Goal: Task Accomplishment & Management: Use online tool/utility

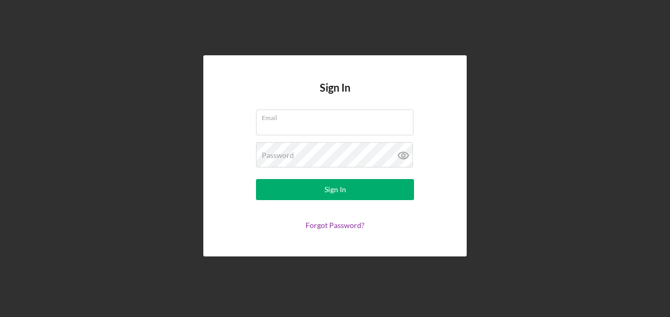
type input "[EMAIL_ADDRESS][DOMAIN_NAME]"
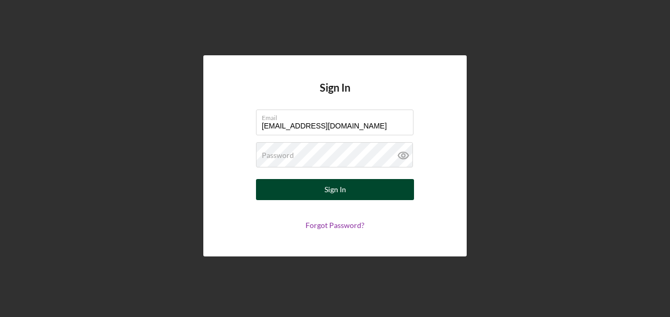
click at [374, 193] on button "Sign In" at bounding box center [335, 189] width 158 height 21
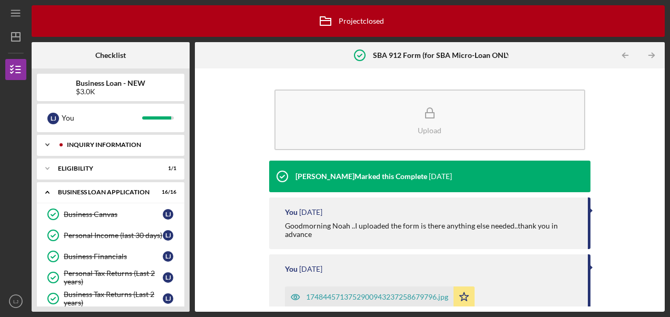
click at [126, 150] on div "Icon/Expander INQUIRY INFORMATION 4 / 4" at bounding box center [111, 144] width 148 height 21
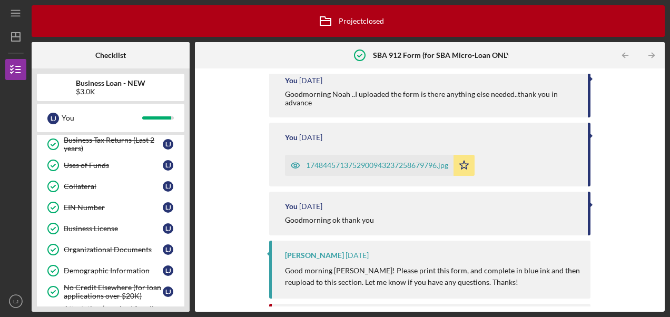
scroll to position [246, 0]
